Goal: Transaction & Acquisition: Purchase product/service

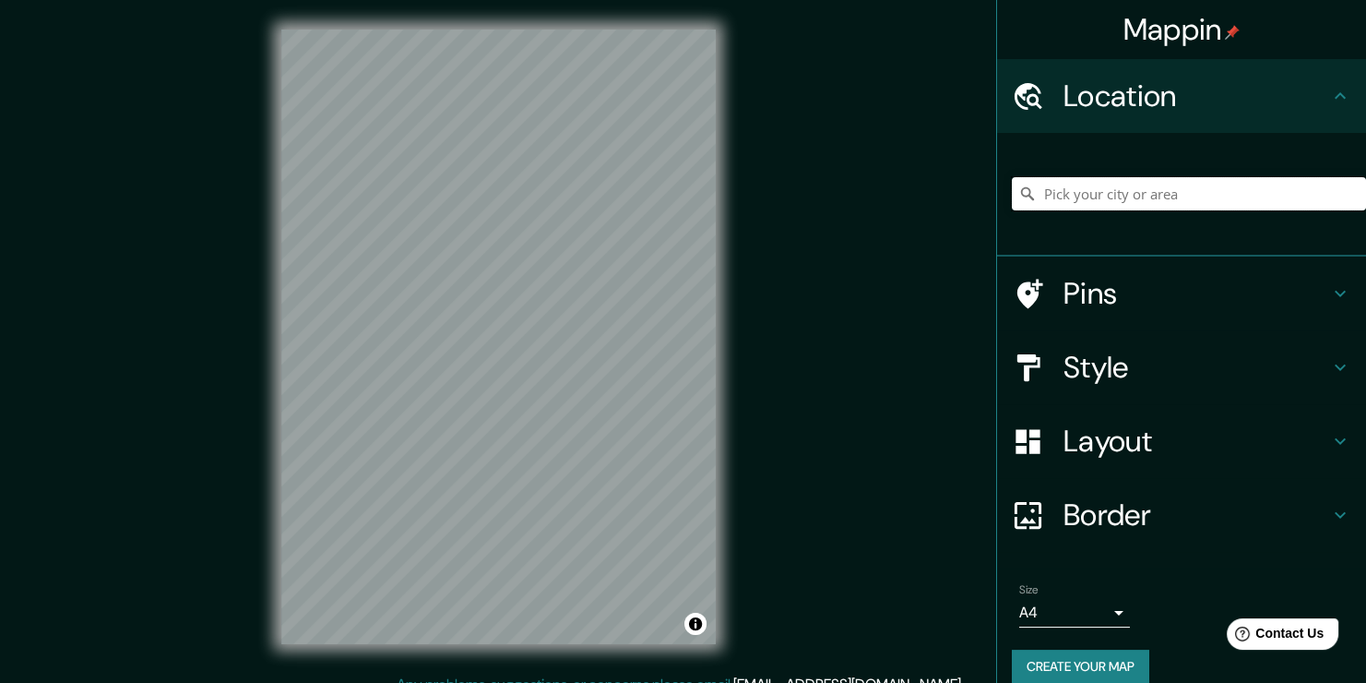
click at [1150, 193] on input "Pick your city or area" at bounding box center [1189, 193] width 354 height 33
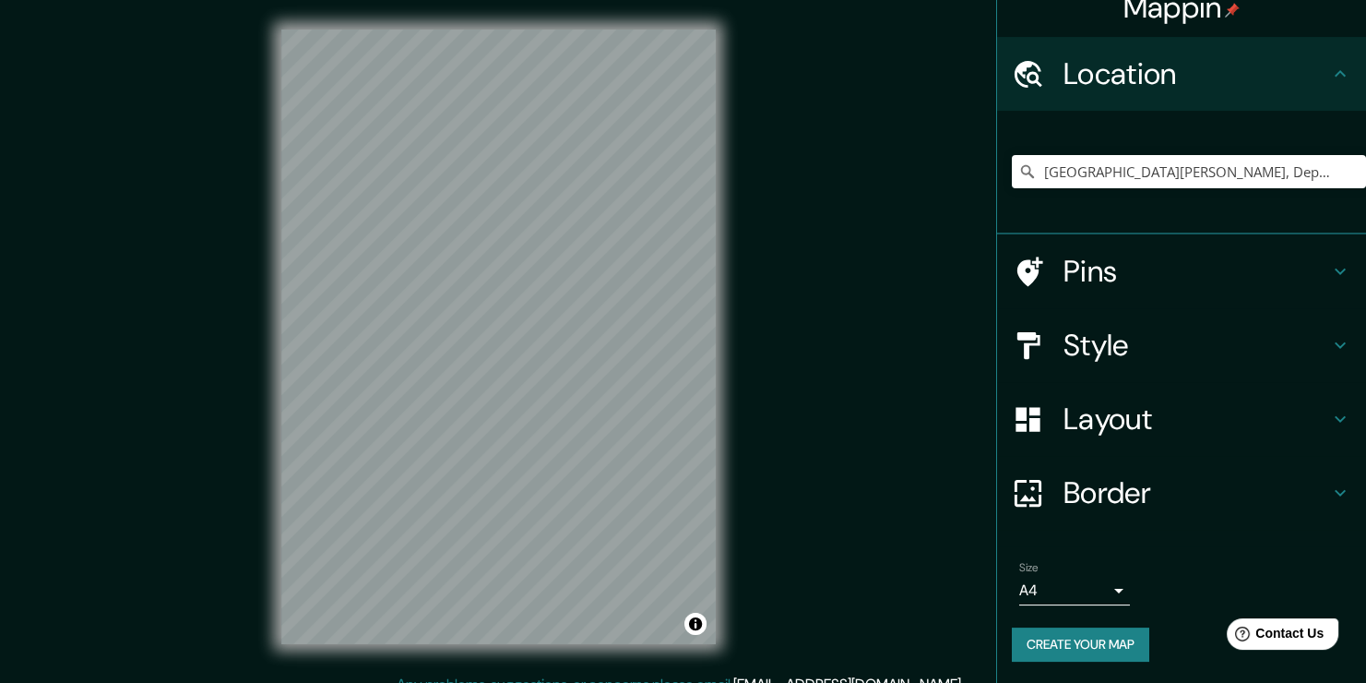
click at [1163, 285] on h4 "Pins" at bounding box center [1197, 271] width 266 height 37
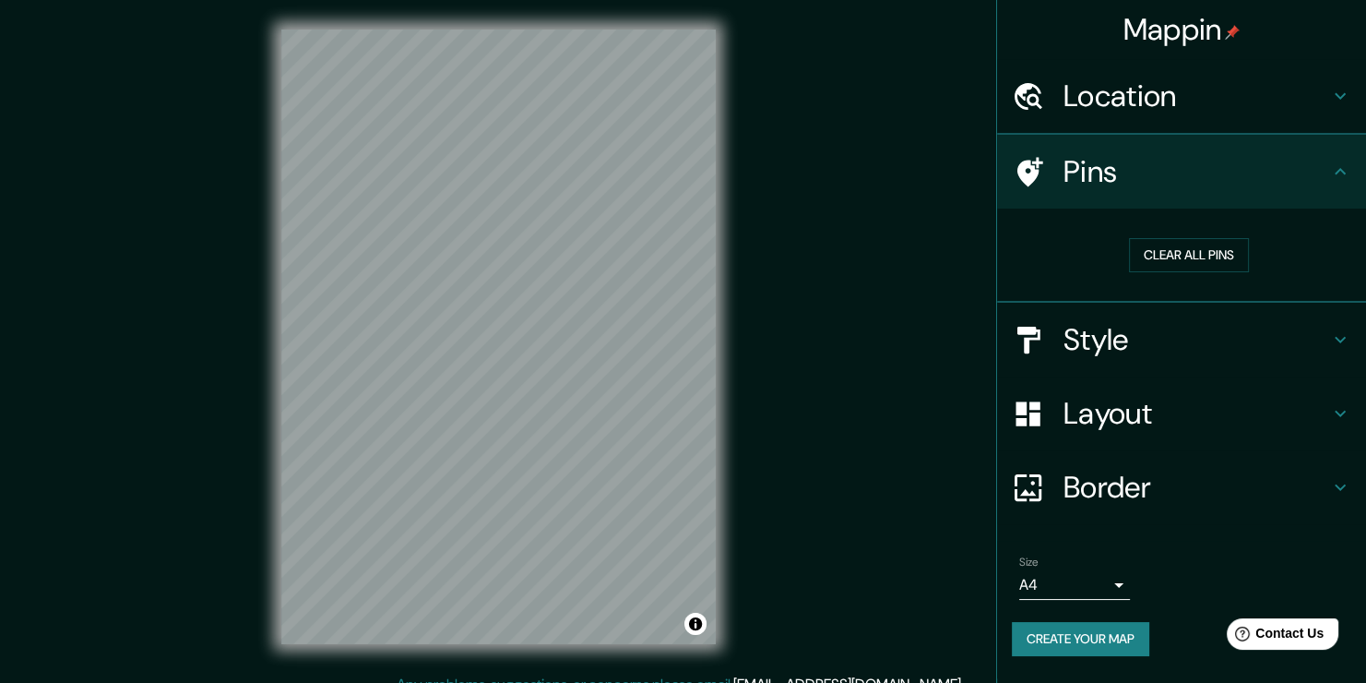
scroll to position [0, 0]
click at [1206, 256] on button "Clear all pins" at bounding box center [1189, 255] width 120 height 34
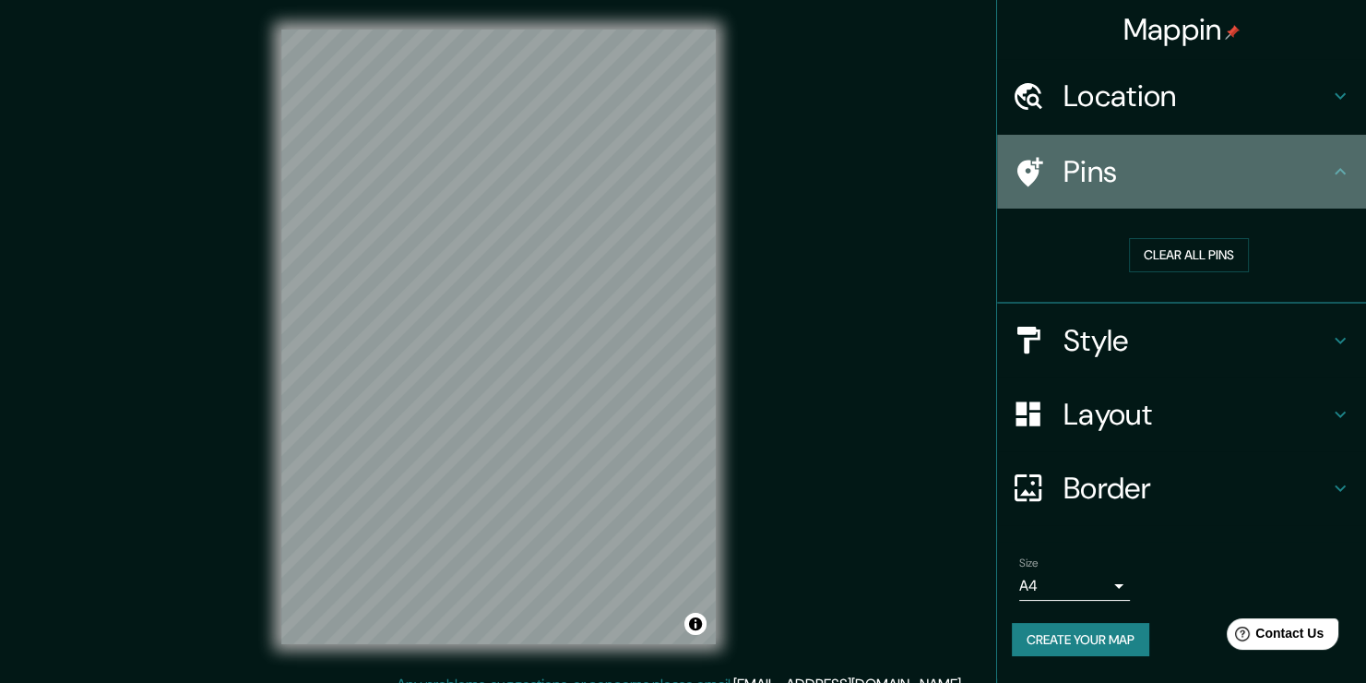
click at [1025, 161] on icon at bounding box center [1031, 172] width 26 height 30
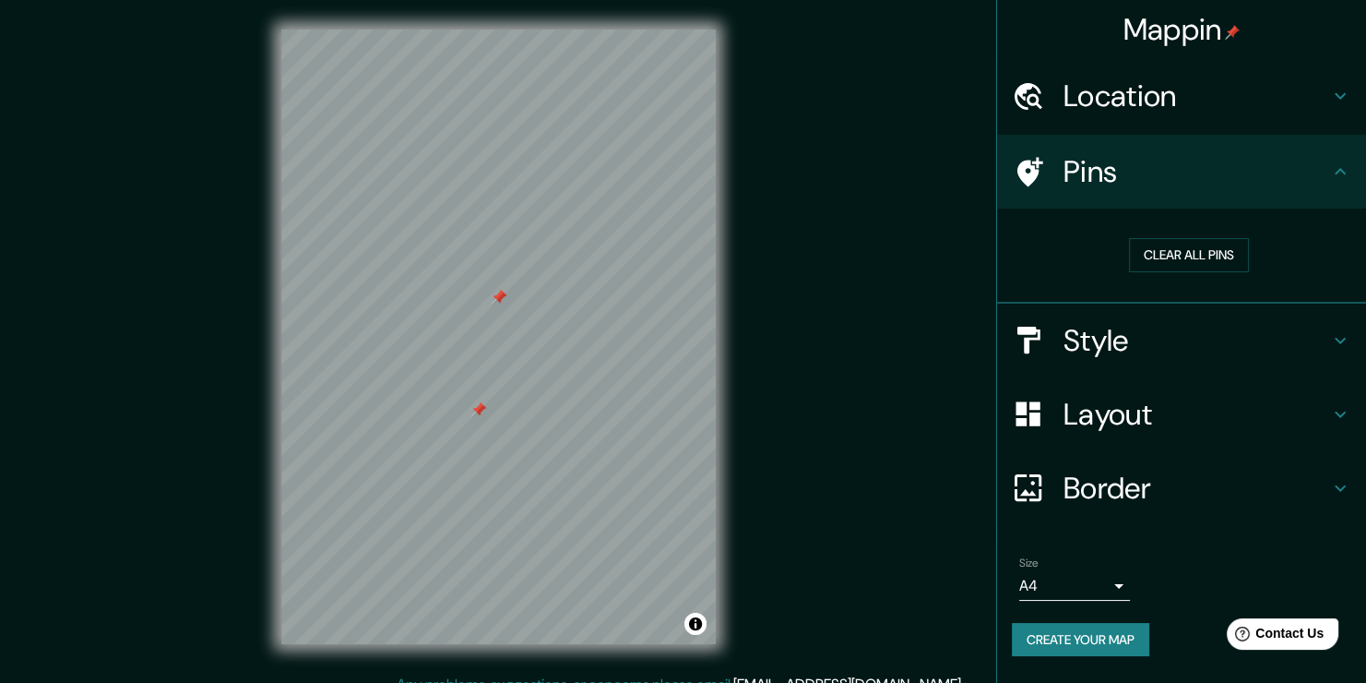
click at [1203, 112] on h4 "Location" at bounding box center [1197, 95] width 266 height 37
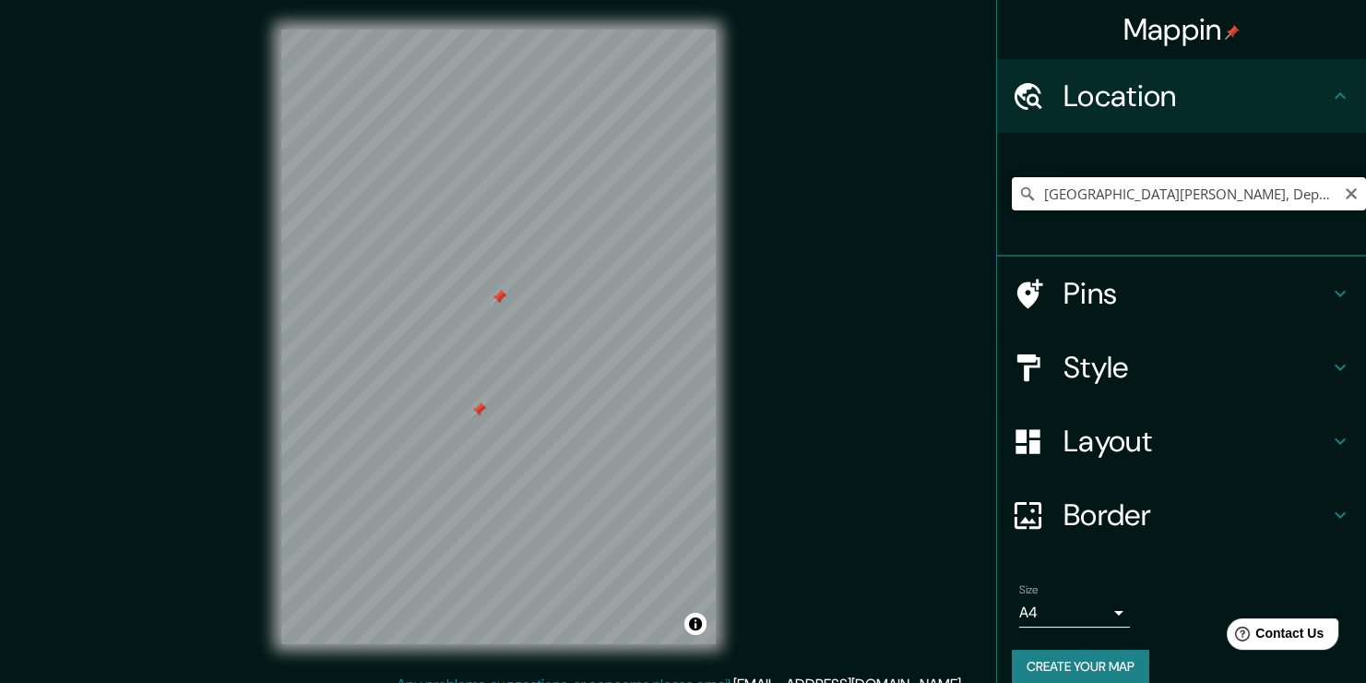
click at [1314, 179] on input "[GEOGRAPHIC_DATA][PERSON_NAME], Departamento de [GEOGRAPHIC_DATA], [GEOGRAPHIC_…" at bounding box center [1189, 193] width 354 height 33
click at [1319, 197] on input "[GEOGRAPHIC_DATA][PERSON_NAME], Departamento de [GEOGRAPHIC_DATA], [GEOGRAPHIC_…" at bounding box center [1189, 193] width 354 height 33
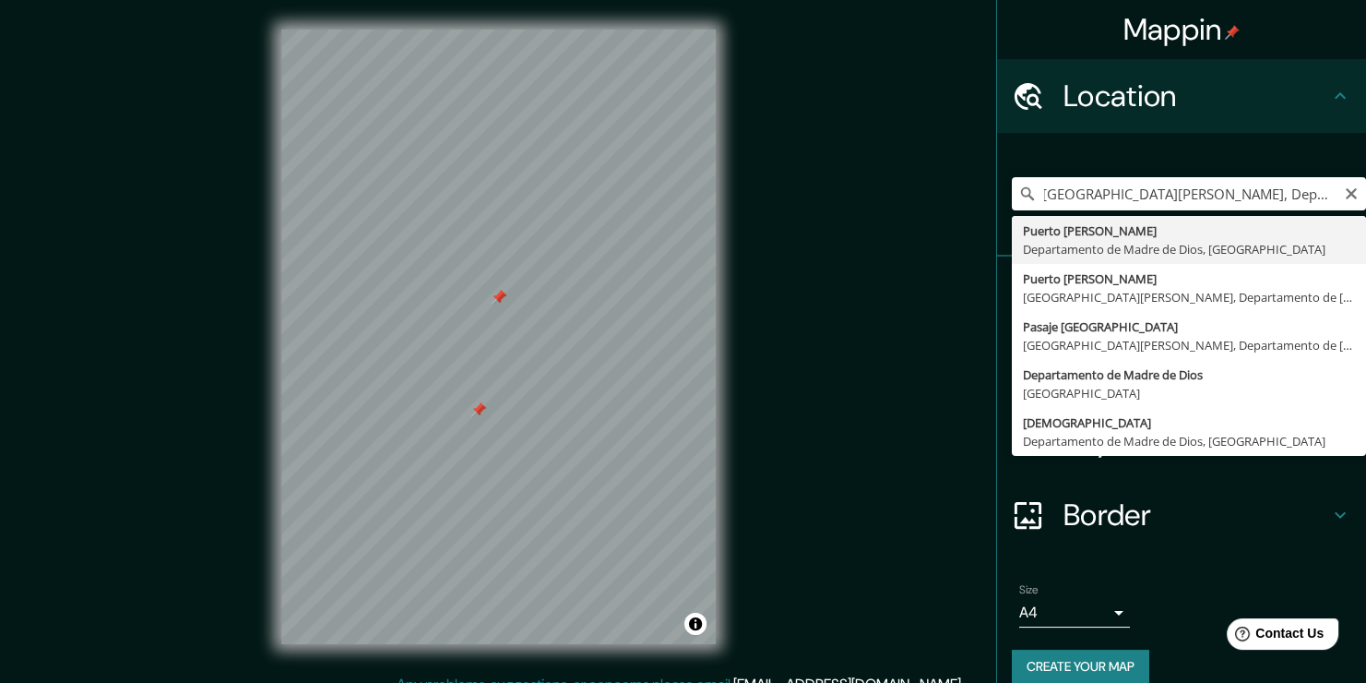
type input "[GEOGRAPHIC_DATA][PERSON_NAME], Departamento de [GEOGRAPHIC_DATA], [GEOGRAPHIC_…"
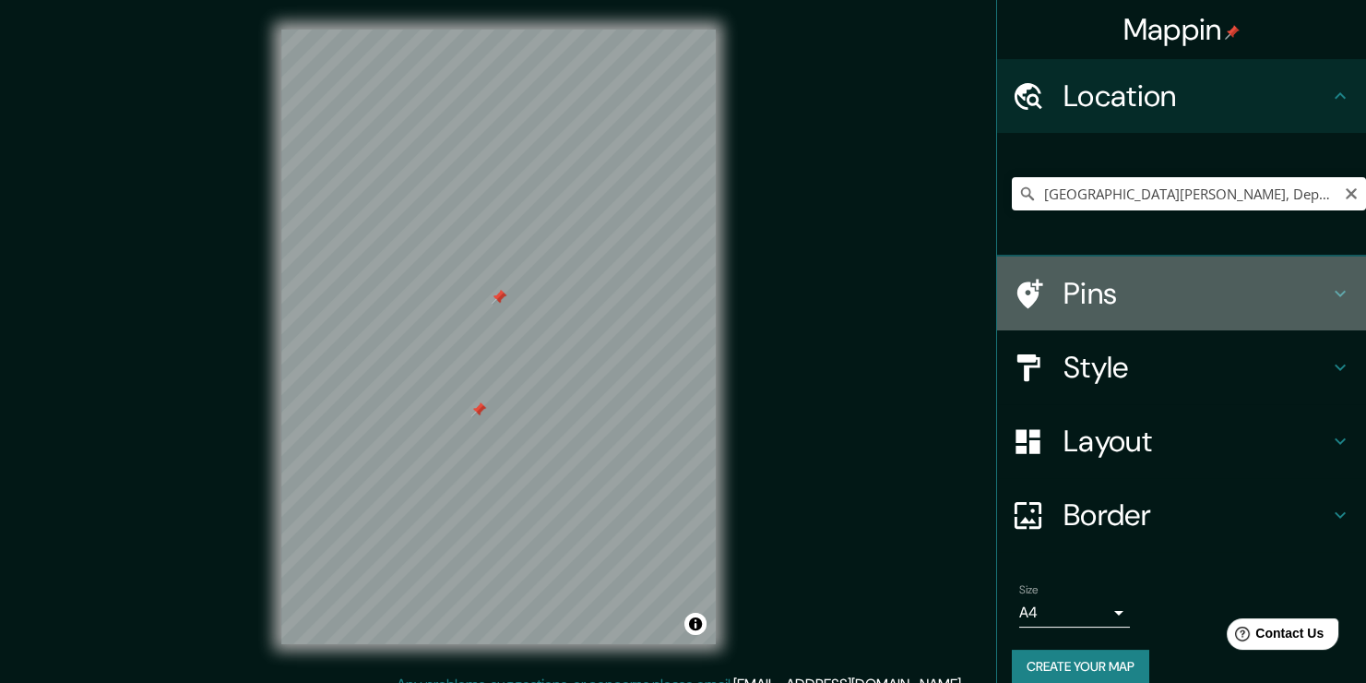
click at [1191, 300] on h4 "Pins" at bounding box center [1197, 293] width 266 height 37
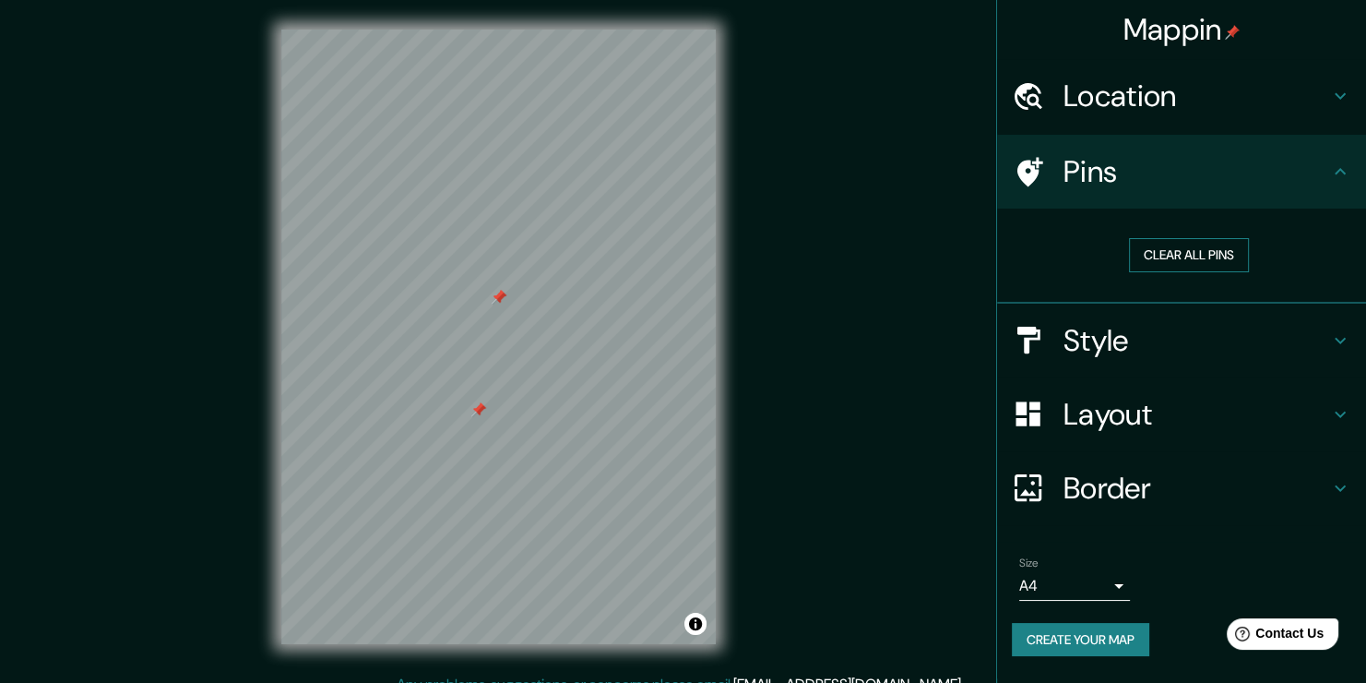
click at [1182, 246] on button "Clear all pins" at bounding box center [1189, 255] width 120 height 34
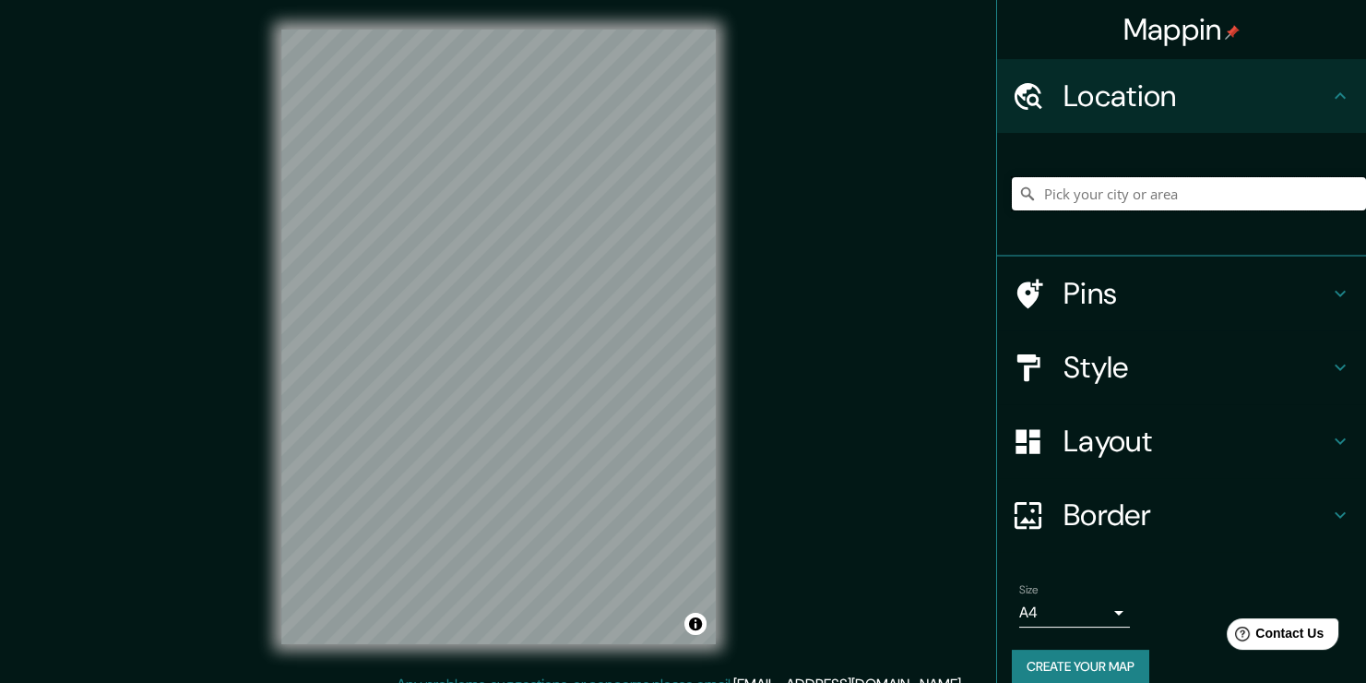
click at [1165, 177] on input "Pick your city or area" at bounding box center [1189, 193] width 354 height 33
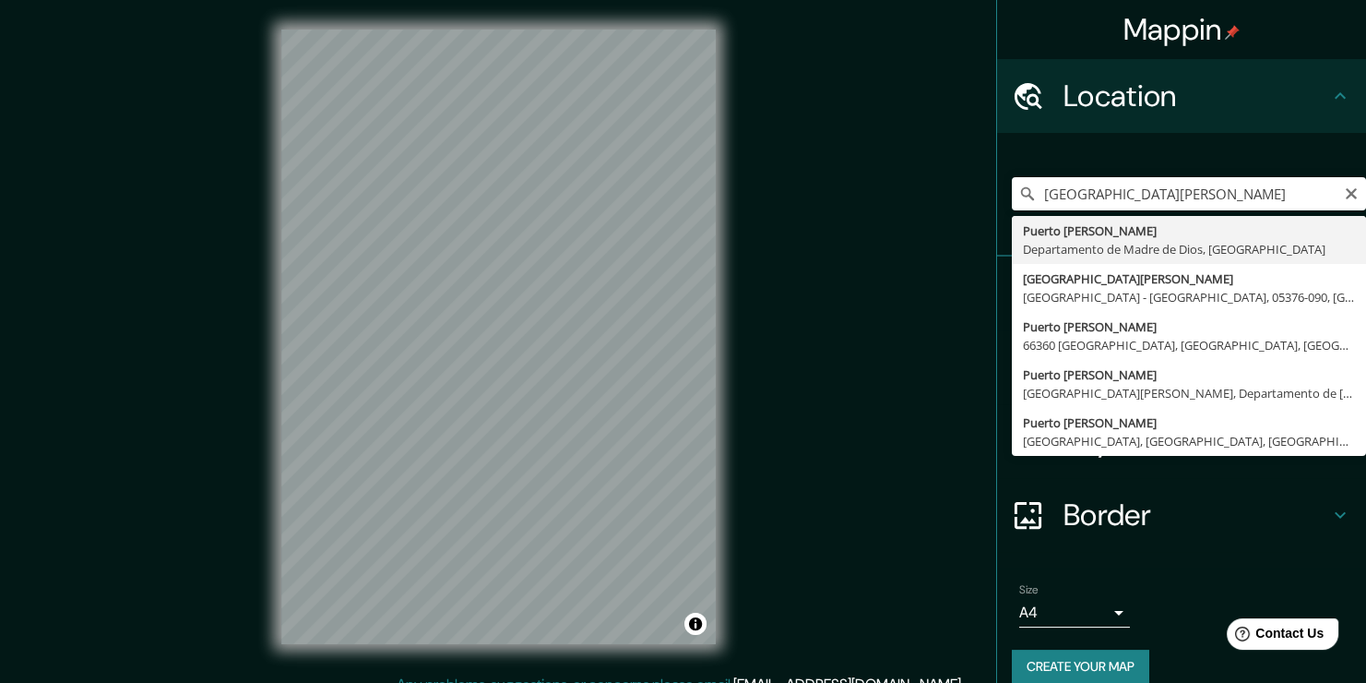
type input "[GEOGRAPHIC_DATA][PERSON_NAME], Departamento de [GEOGRAPHIC_DATA], [GEOGRAPHIC_…"
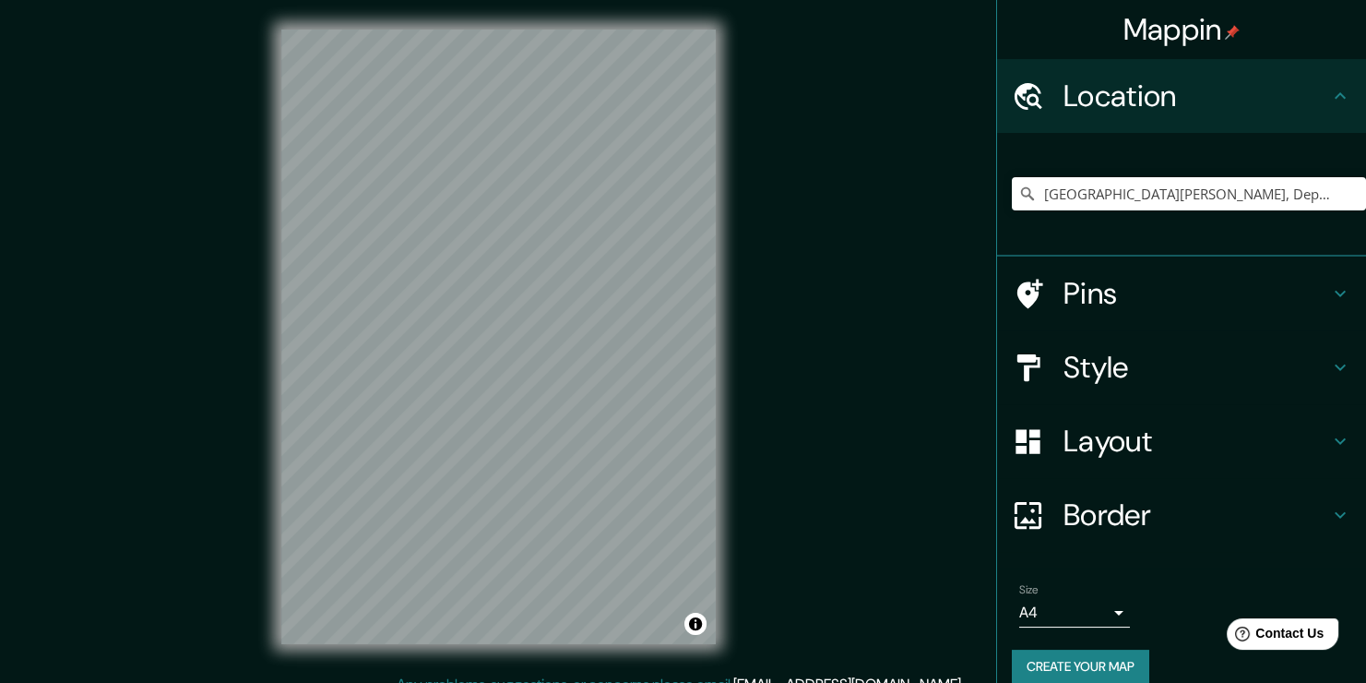
click at [1264, 341] on div "Style" at bounding box center [1181, 367] width 369 height 74
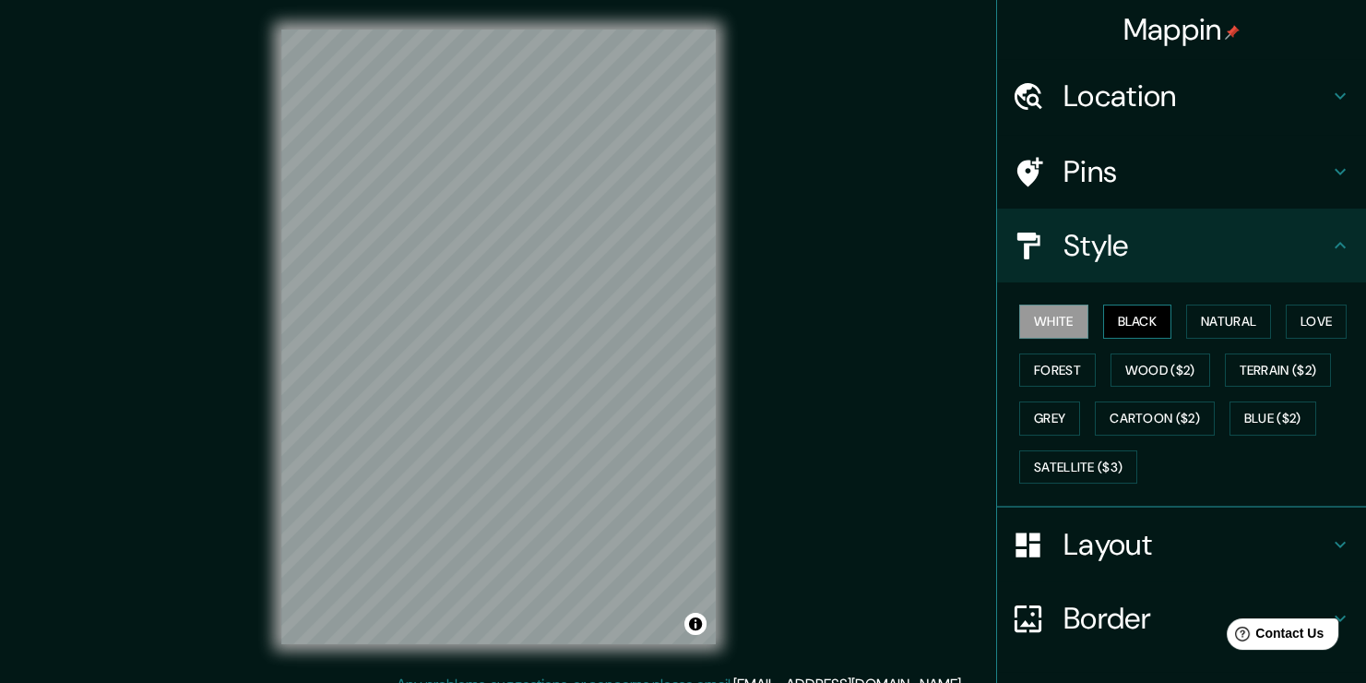
click at [1118, 316] on button "Black" at bounding box center [1137, 321] width 69 height 34
click at [1032, 313] on button "White" at bounding box center [1053, 321] width 69 height 34
click at [1268, 410] on button "Blue ($2)" at bounding box center [1273, 418] width 87 height 34
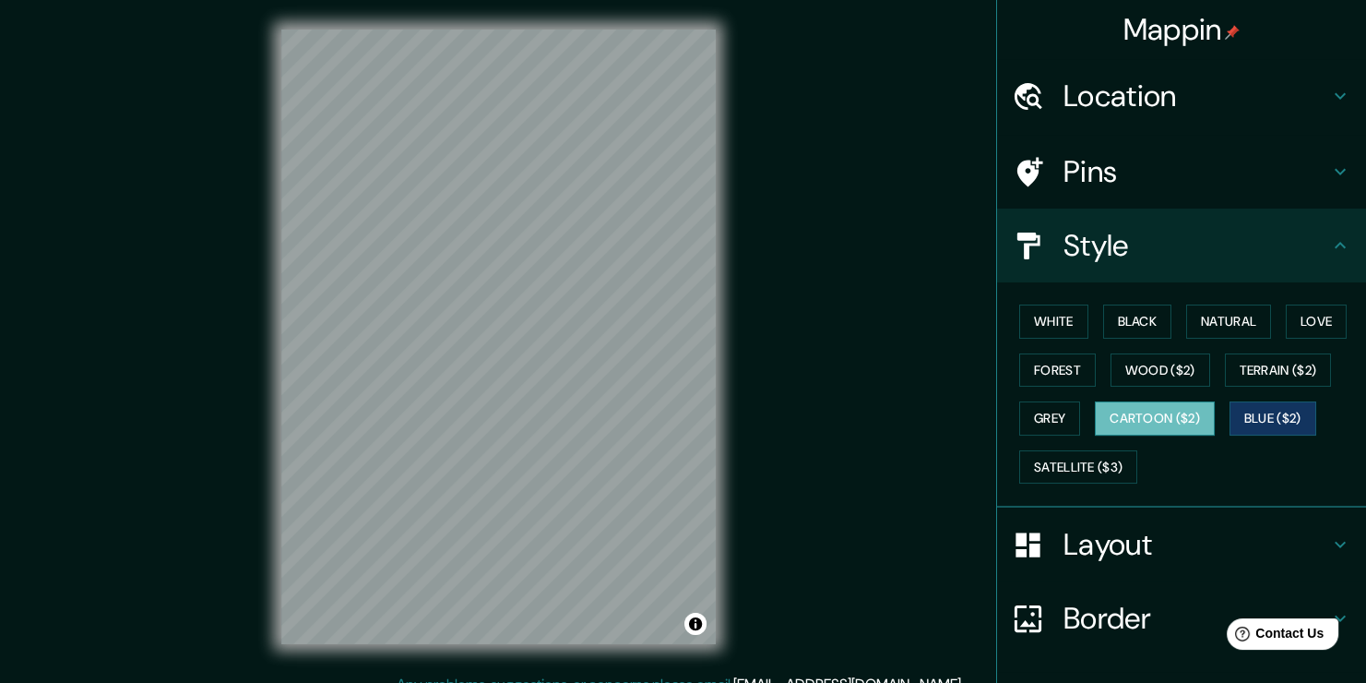
click at [1165, 413] on button "Cartoon ($2)" at bounding box center [1155, 418] width 120 height 34
click at [1088, 460] on button "Satellite ($3)" at bounding box center [1078, 467] width 118 height 34
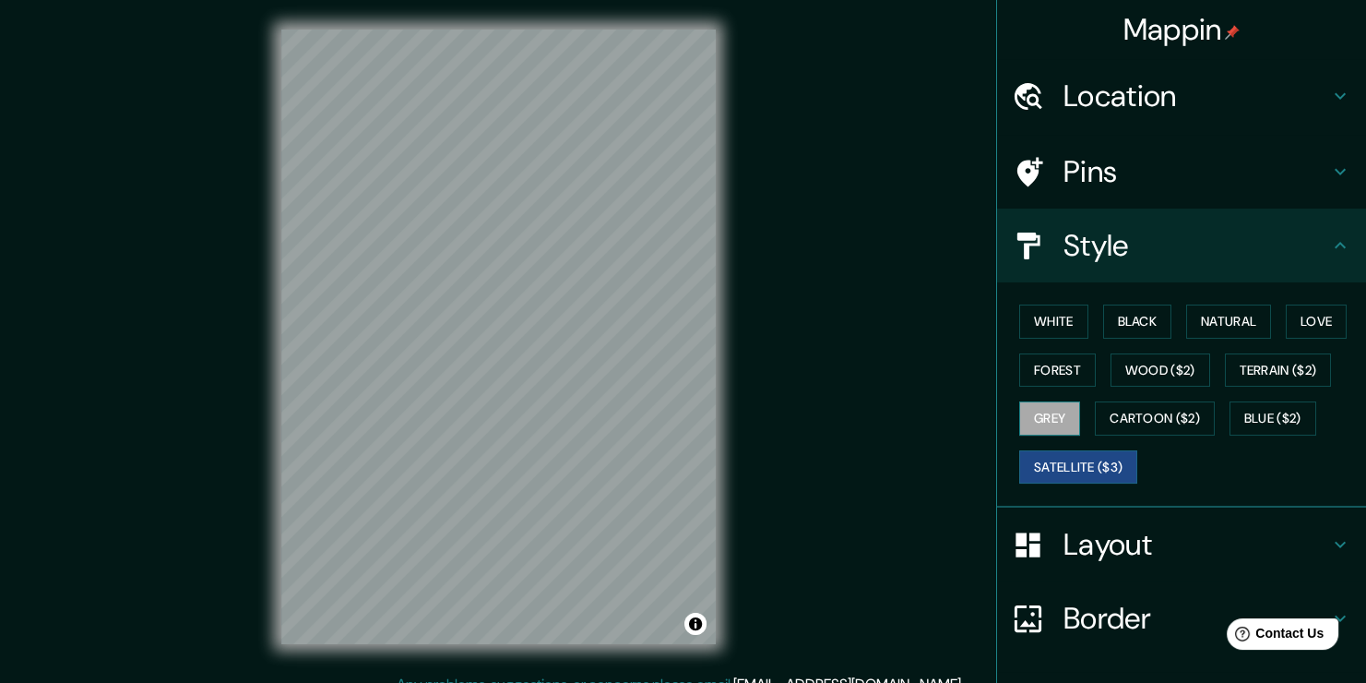
click at [1019, 404] on button "Grey" at bounding box center [1049, 418] width 61 height 34
click at [1030, 388] on div "White Black Natural Love Forest Wood ($2) Terrain ($2) Grey Cartoon ($2) Blue (…" at bounding box center [1189, 394] width 354 height 194
click at [1043, 365] on button "Forest" at bounding box center [1057, 370] width 77 height 34
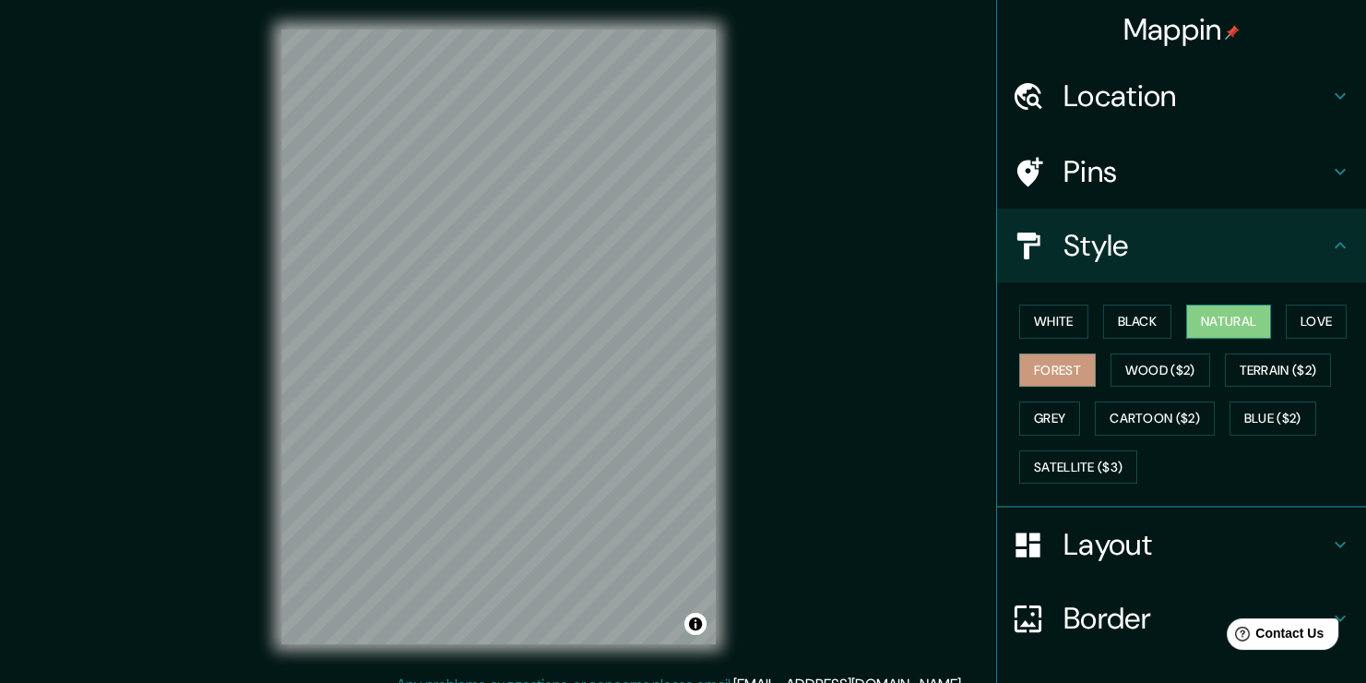
click at [1242, 330] on button "Natural" at bounding box center [1228, 321] width 85 height 34
click at [1309, 321] on button "Love" at bounding box center [1316, 321] width 61 height 34
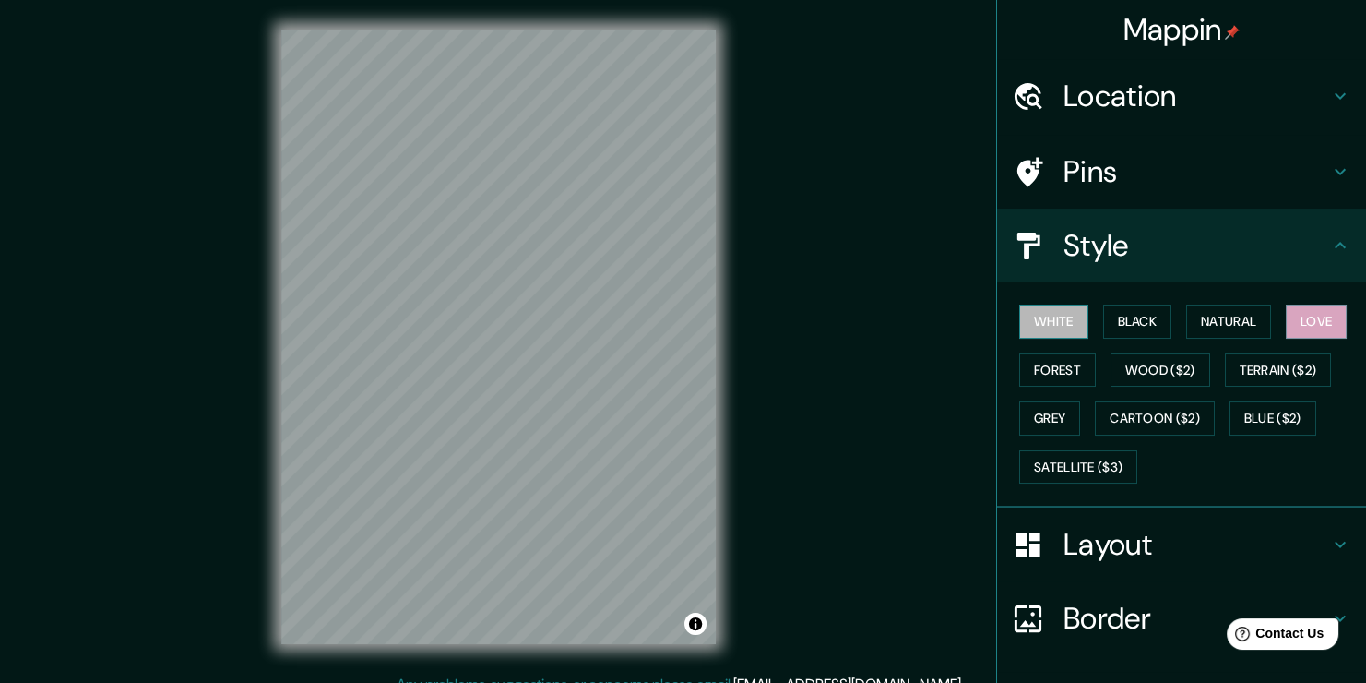
click at [1032, 327] on button "White" at bounding box center [1053, 321] width 69 height 34
click at [1169, 549] on h4 "Layout" at bounding box center [1197, 544] width 266 height 37
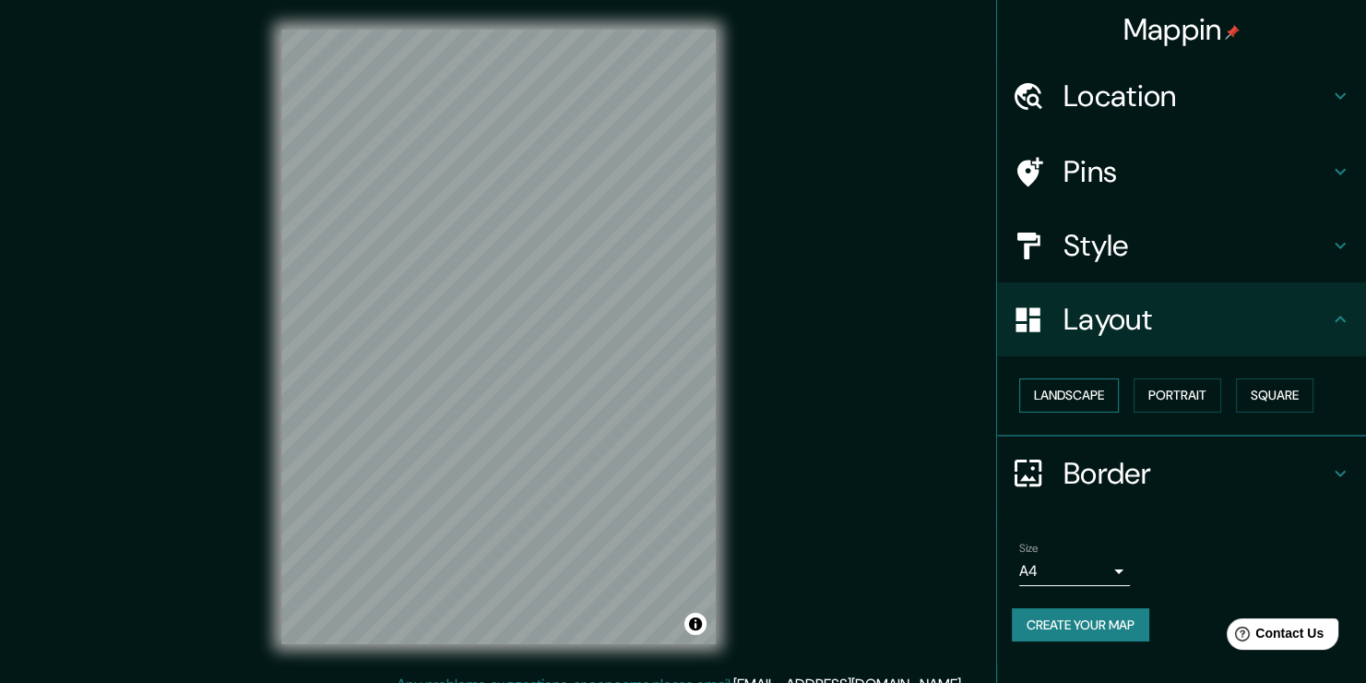
click at [1090, 387] on button "Landscape" at bounding box center [1069, 395] width 100 height 34
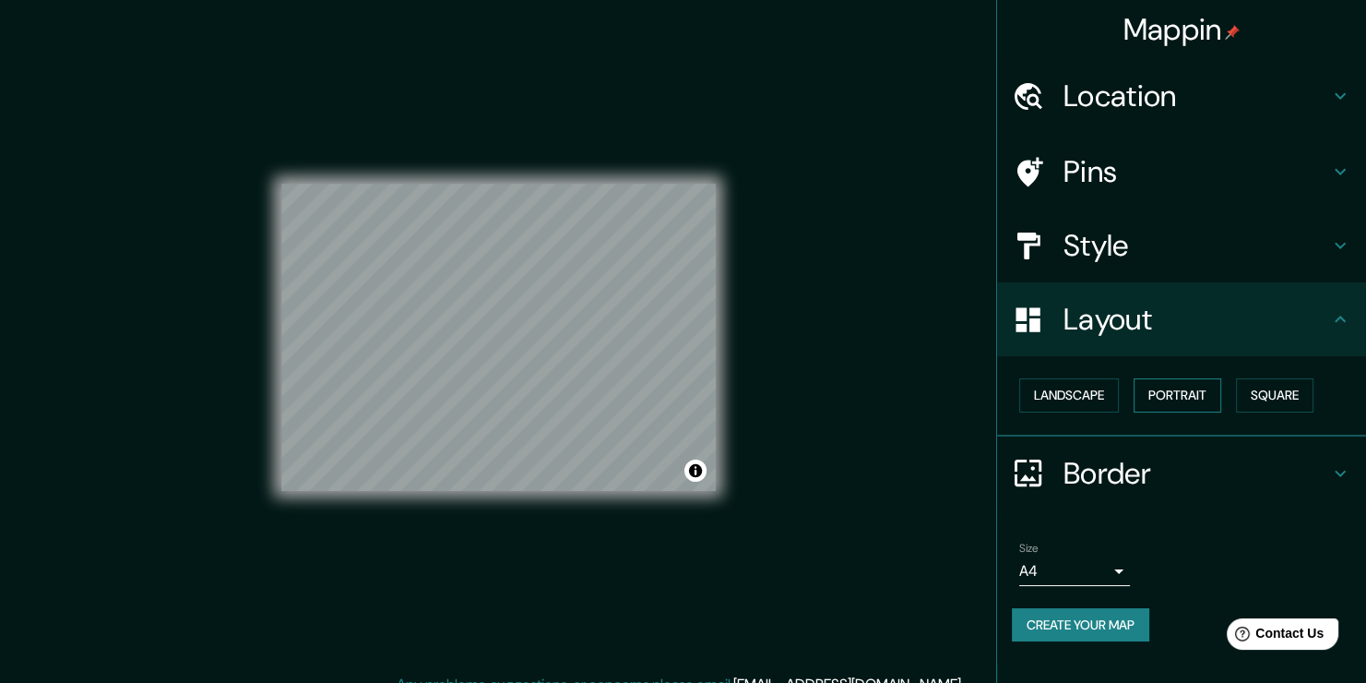
click at [1185, 395] on button "Portrait" at bounding box center [1178, 395] width 88 height 34
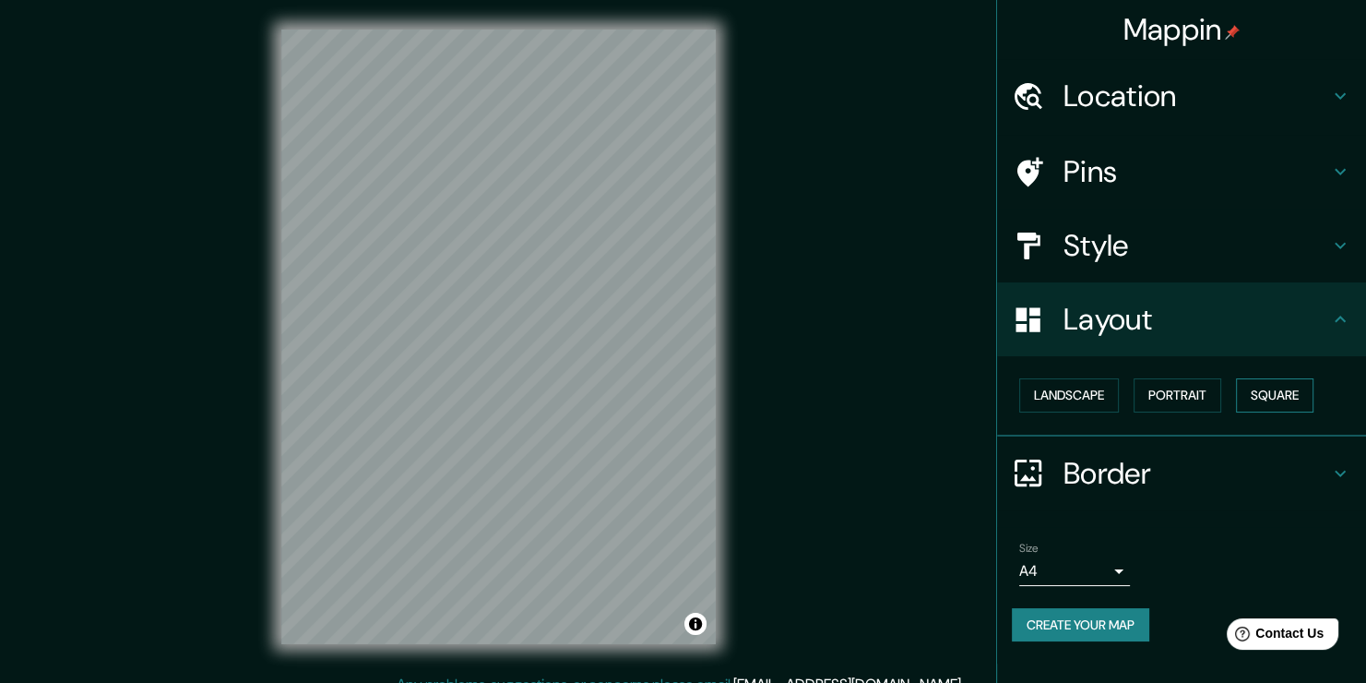
click at [1266, 400] on button "Square" at bounding box center [1274, 395] width 77 height 34
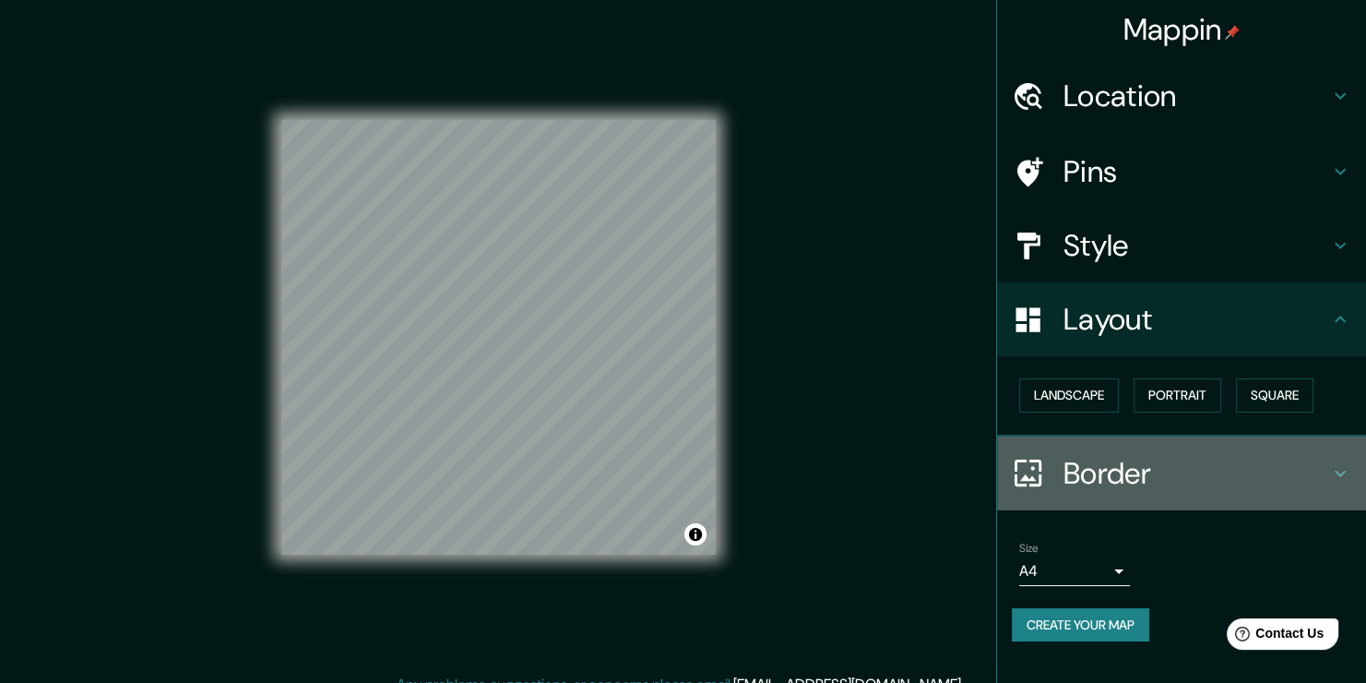
click at [1213, 480] on h4 "Border" at bounding box center [1197, 473] width 266 height 37
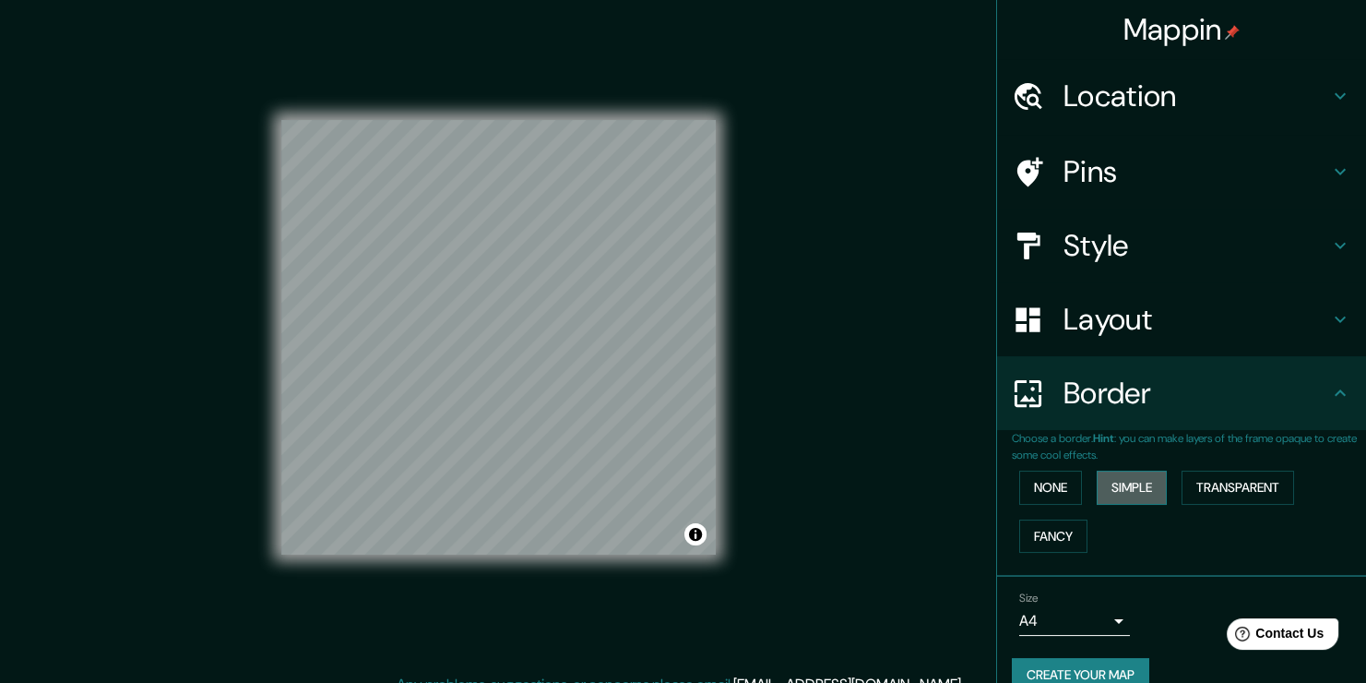
click at [1143, 478] on button "Simple" at bounding box center [1132, 487] width 70 height 34
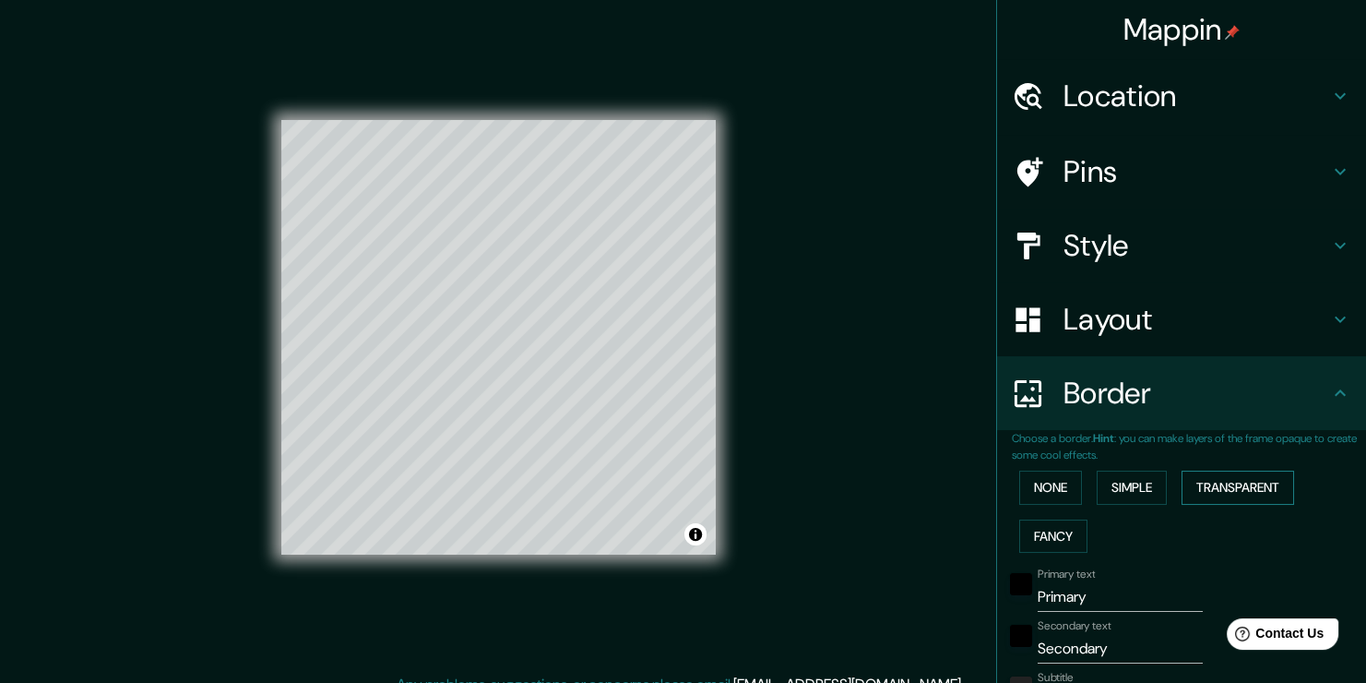
click at [1185, 478] on button "Transparent" at bounding box center [1238, 487] width 113 height 34
click at [1062, 520] on button "Fancy" at bounding box center [1053, 536] width 68 height 34
click at [1027, 486] on button "None" at bounding box center [1050, 487] width 63 height 34
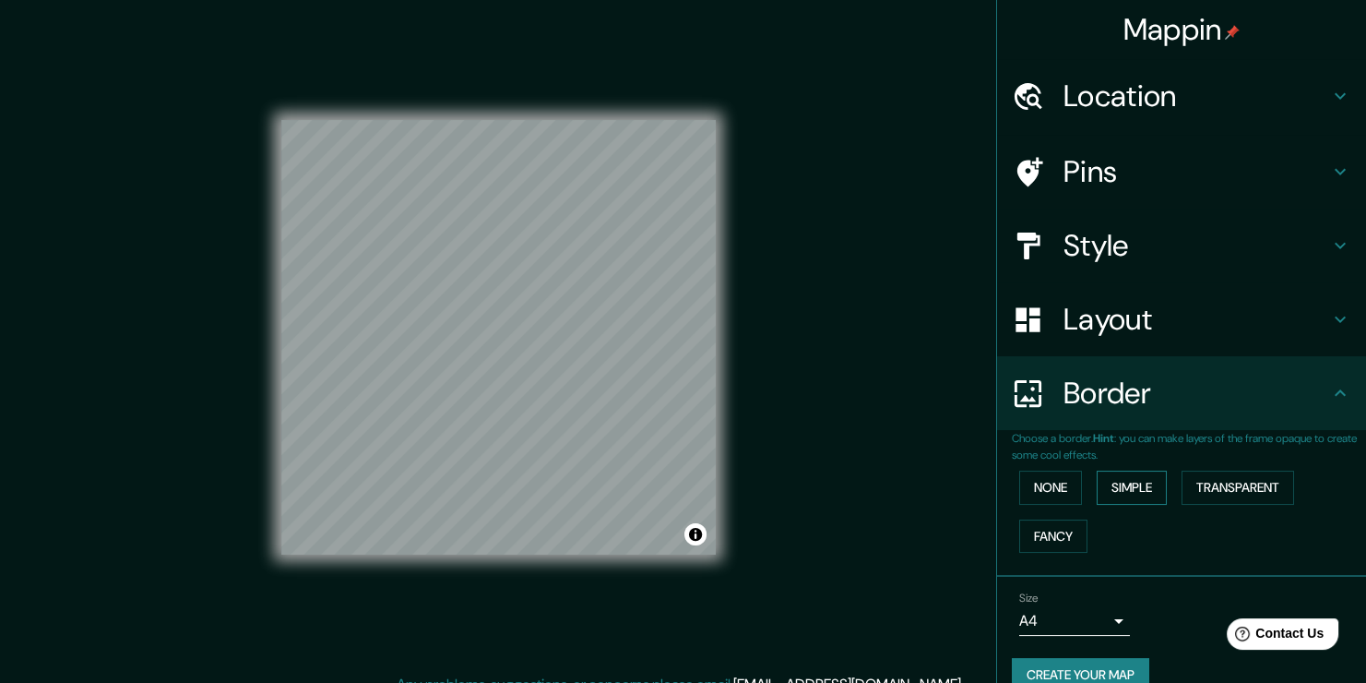
scroll to position [30, 0]
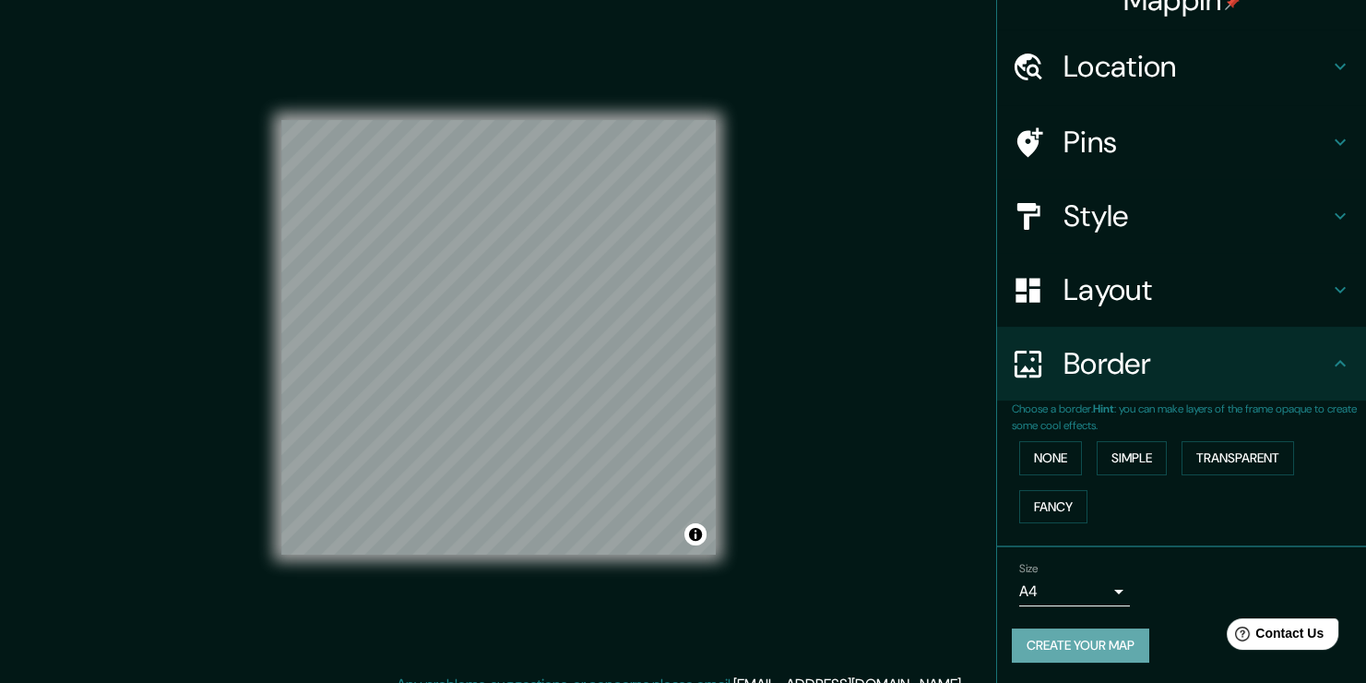
click at [1083, 643] on button "Create your map" at bounding box center [1080, 645] width 137 height 34
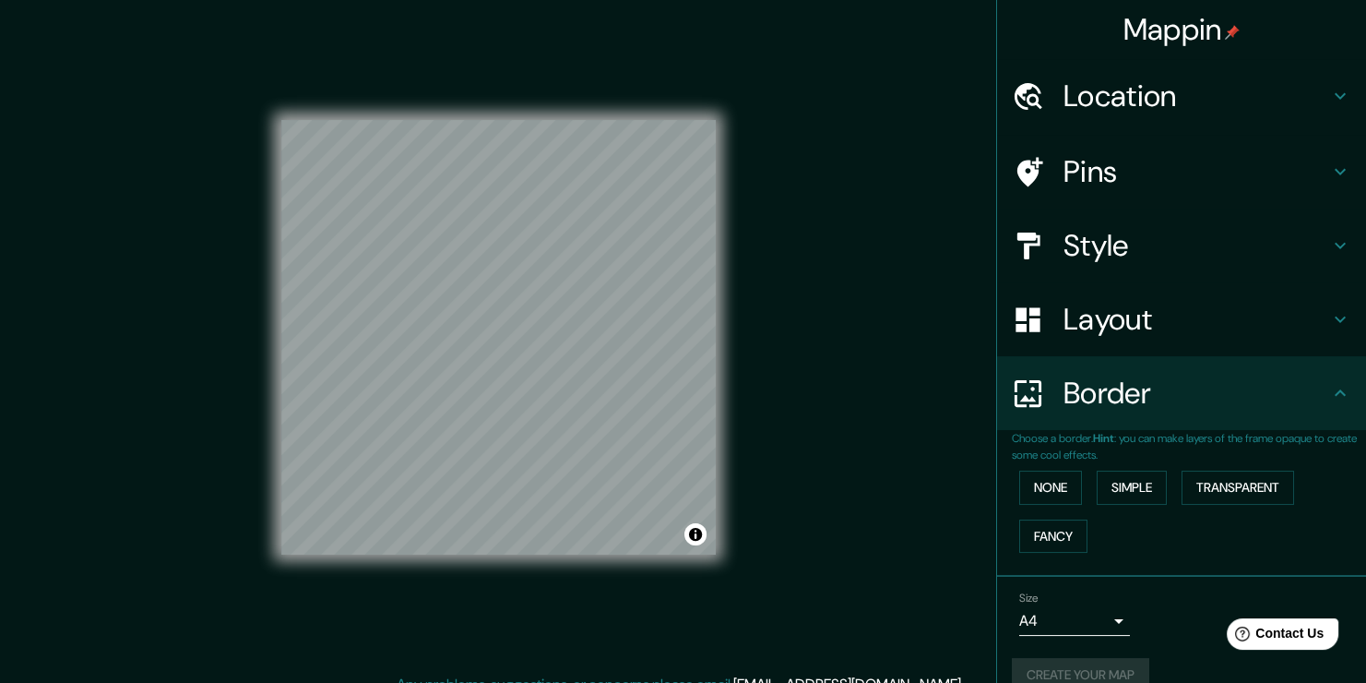
click at [1339, 395] on div "Border" at bounding box center [1181, 393] width 369 height 74
click at [1059, 665] on div "Create your map" at bounding box center [1181, 675] width 339 height 34
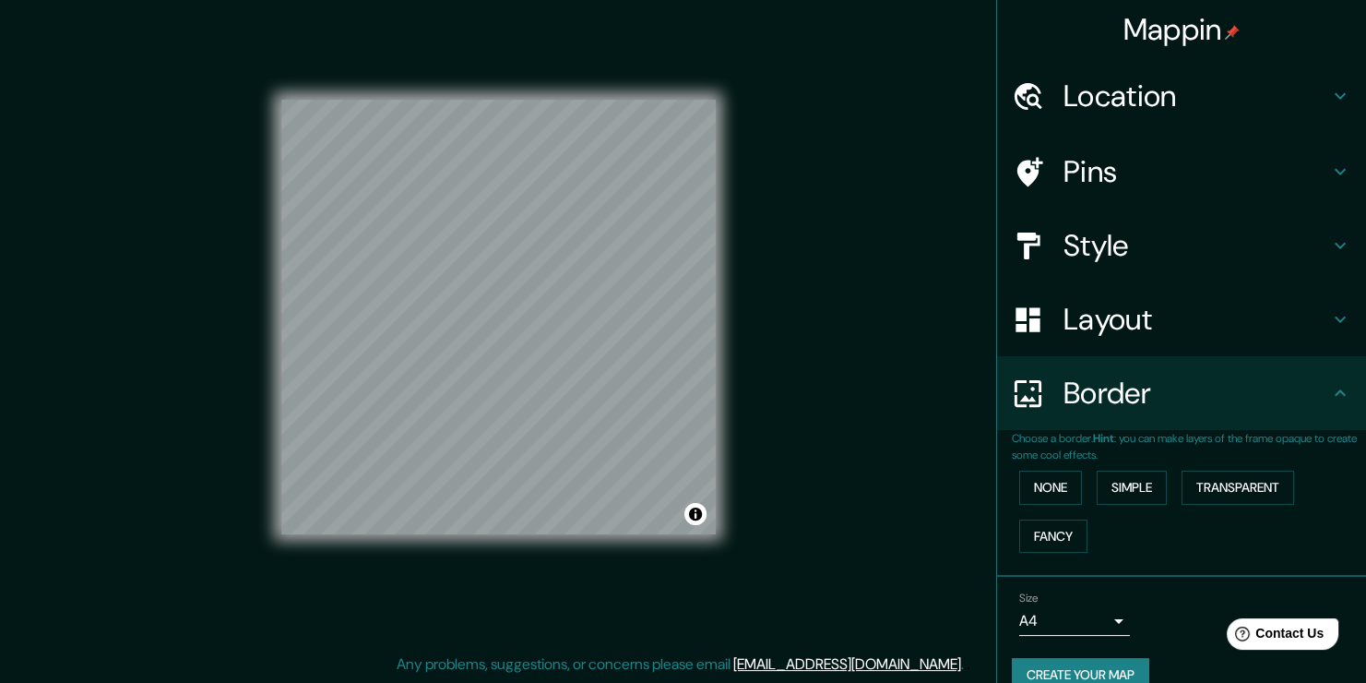
scroll to position [30, 0]
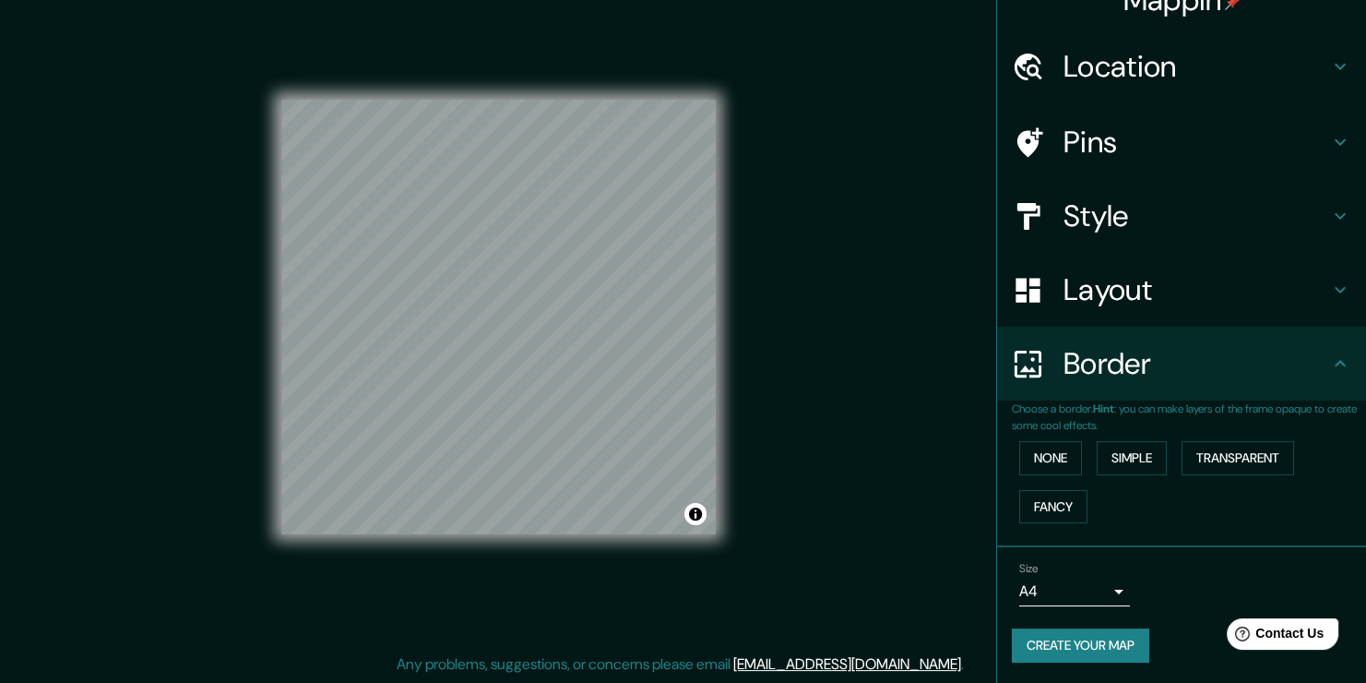
click at [1054, 646] on button "Create your map" at bounding box center [1080, 645] width 137 height 34
drag, startPoint x: 1232, startPoint y: 510, endPoint x: 1216, endPoint y: 518, distance: 17.7
drag, startPoint x: 1216, startPoint y: 518, endPoint x: 1137, endPoint y: 655, distance: 157.5
click at [1137, 655] on div "Create your map" at bounding box center [1181, 645] width 339 height 34
click at [1121, 653] on button "Create your map" at bounding box center [1080, 645] width 137 height 34
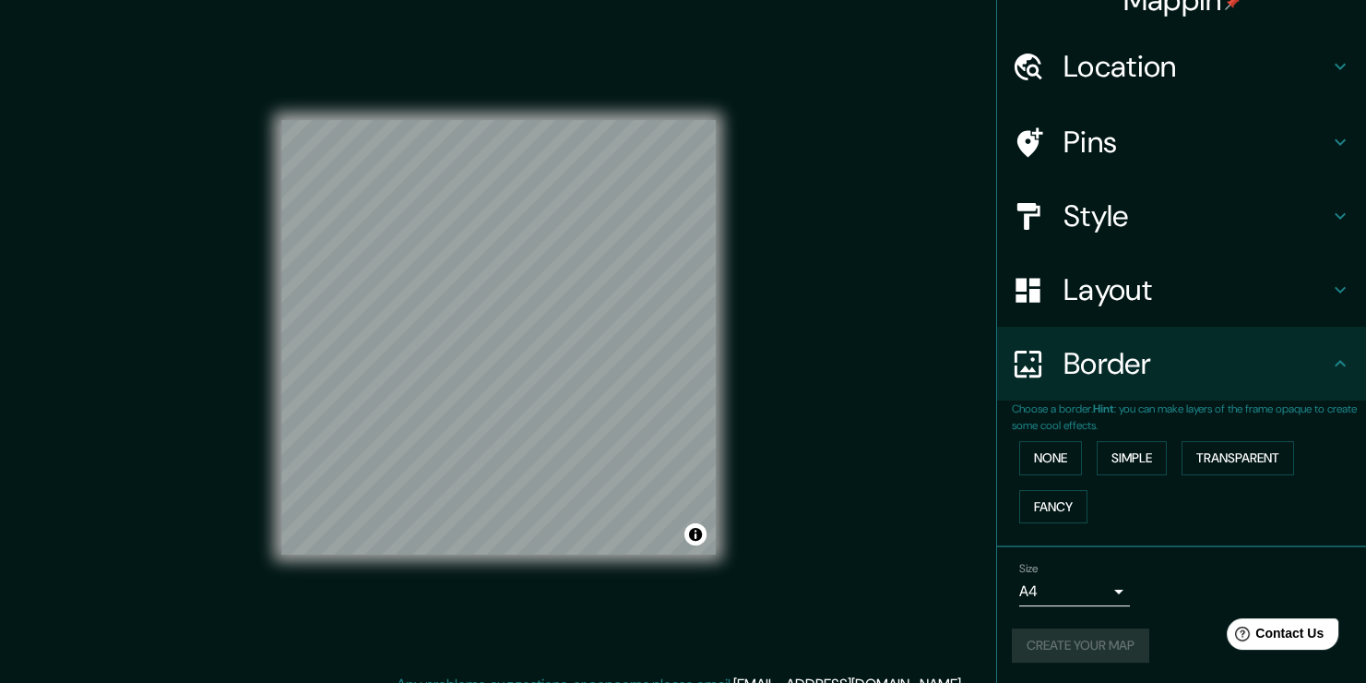
scroll to position [0, 0]
